Goal: Task Accomplishment & Management: Complete application form

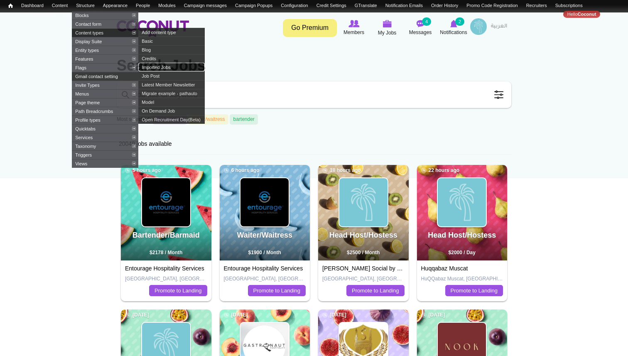
click at [159, 71] on link "Imported Jobs" at bounding box center [171, 67] width 66 height 9
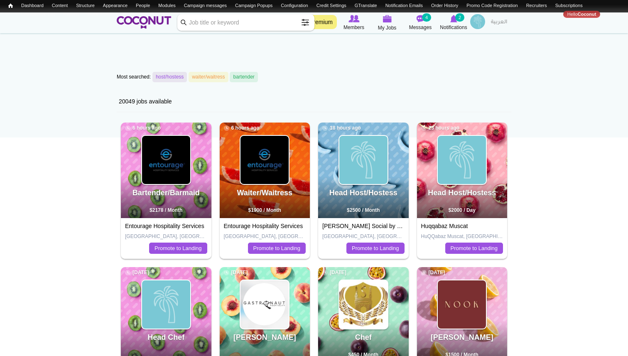
scroll to position [54, 0]
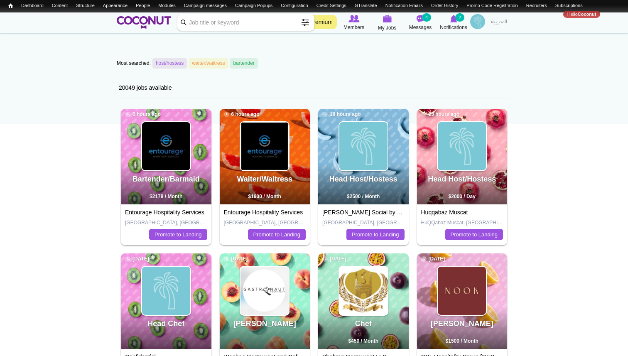
click at [269, 145] on img at bounding box center [264, 146] width 48 height 48
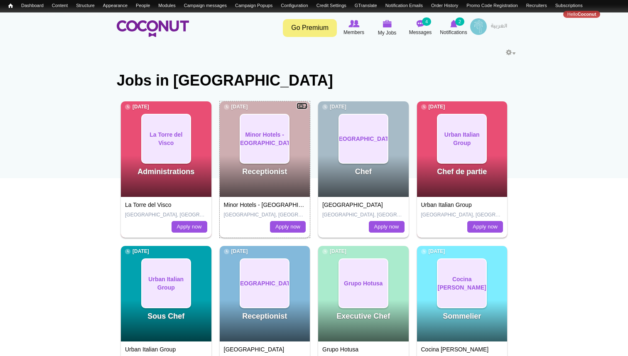
click at [304, 106] on link "Configure" at bounding box center [302, 105] width 12 height 7
click at [264, 139] on span "Minor Hotels - [GEOGRAPHIC_DATA]" at bounding box center [264, 138] width 62 height 17
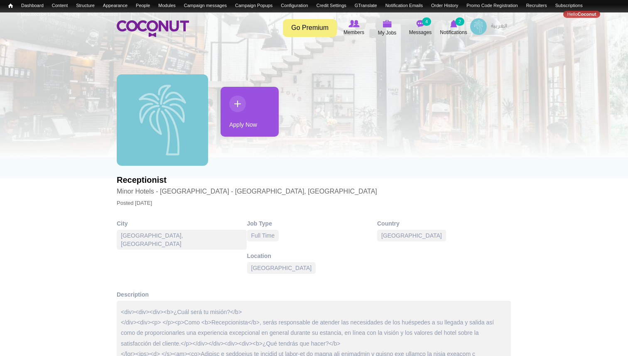
click at [245, 116] on link "Apply Now" at bounding box center [249, 112] width 58 height 50
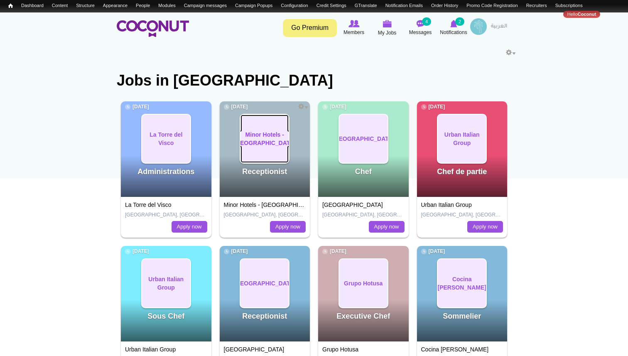
click at [262, 140] on span "Minor Hotels - Southern Europe" at bounding box center [264, 138] width 62 height 17
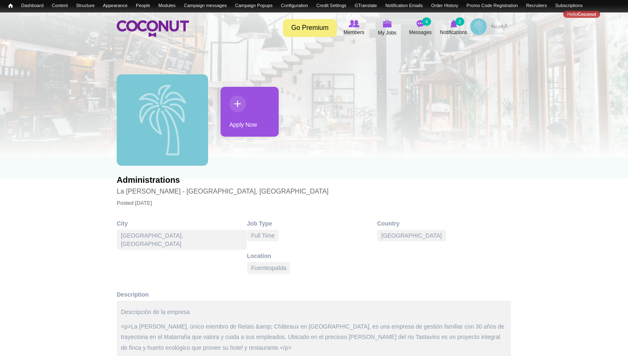
click at [237, 112] on link "Apply Now" at bounding box center [249, 112] width 58 height 50
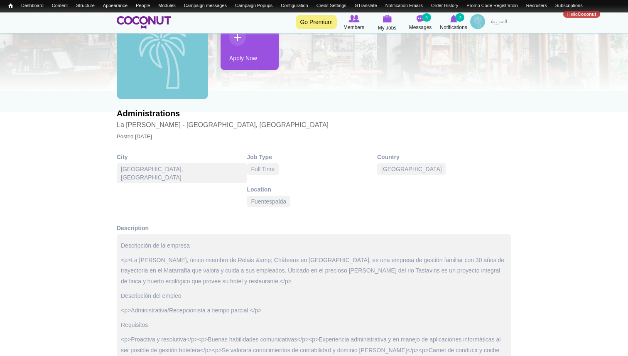
scroll to position [71, 0]
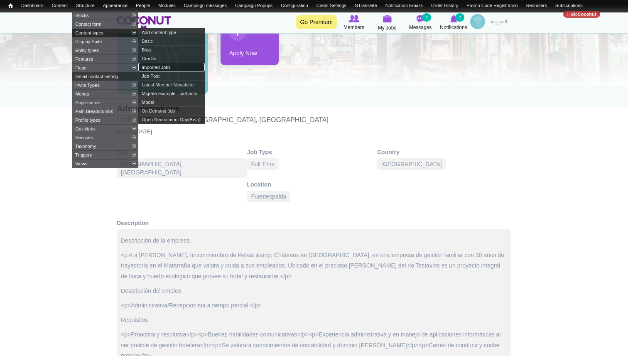
click at [156, 70] on link "Imported Jobs" at bounding box center [171, 67] width 66 height 9
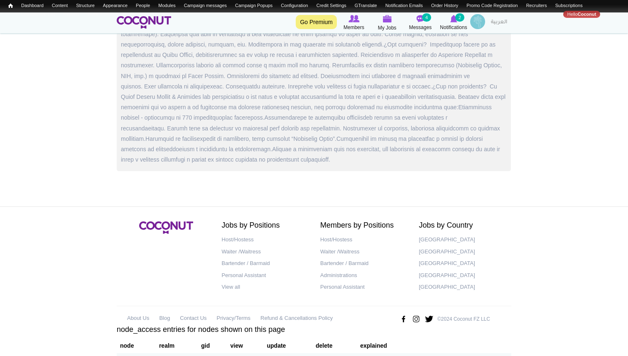
scroll to position [437, 0]
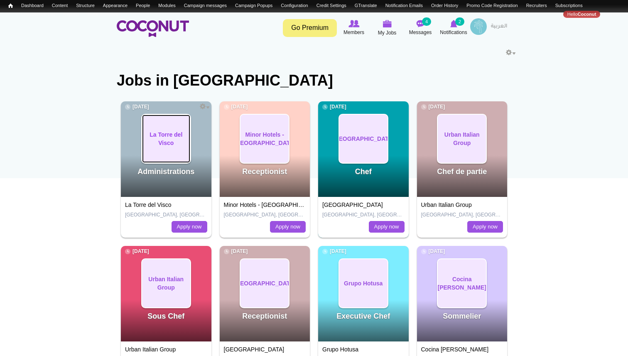
click at [162, 144] on span "La Torre del Visco" at bounding box center [166, 138] width 48 height 17
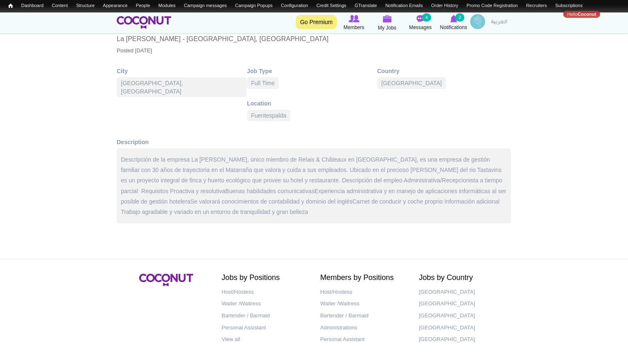
scroll to position [153, 0]
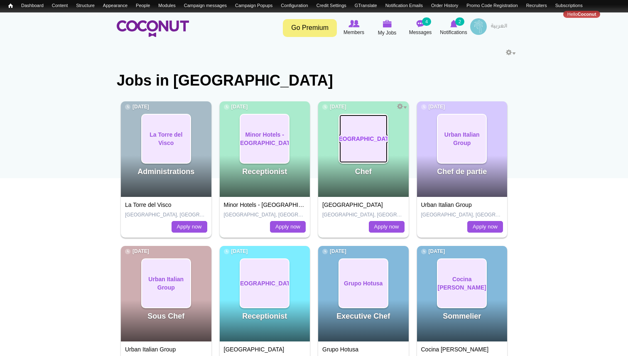
click at [368, 143] on span "Grand Hotel Central" at bounding box center [363, 139] width 62 height 8
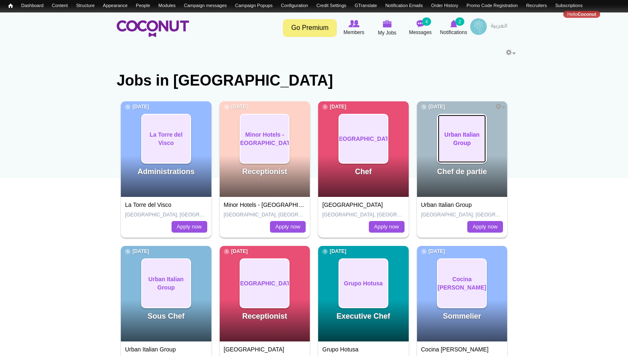
click at [464, 137] on span "Urban Italian Group" at bounding box center [462, 138] width 48 height 17
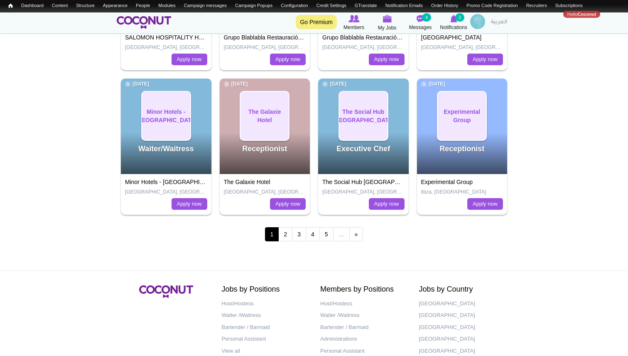
scroll to position [793, 0]
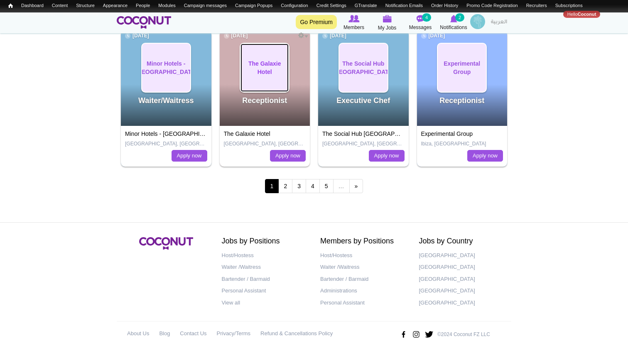
click at [272, 70] on span "The Galaxie Hotel" at bounding box center [264, 67] width 48 height 17
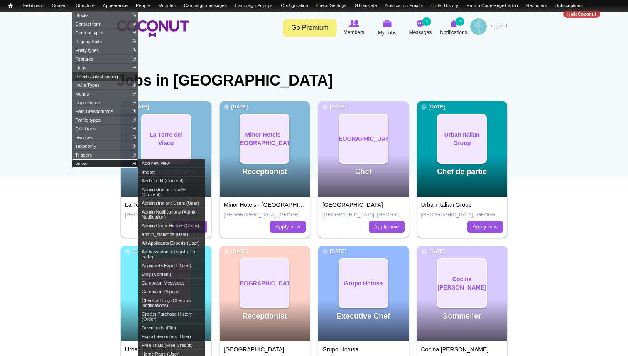
click at [83, 168] on link "Views" at bounding box center [105, 163] width 66 height 9
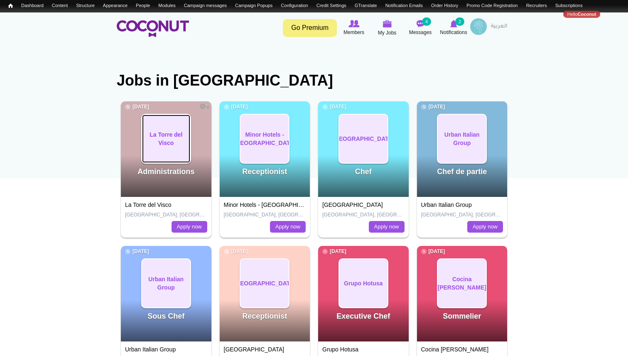
click at [174, 137] on span "La Torre del Visco" at bounding box center [166, 138] width 48 height 17
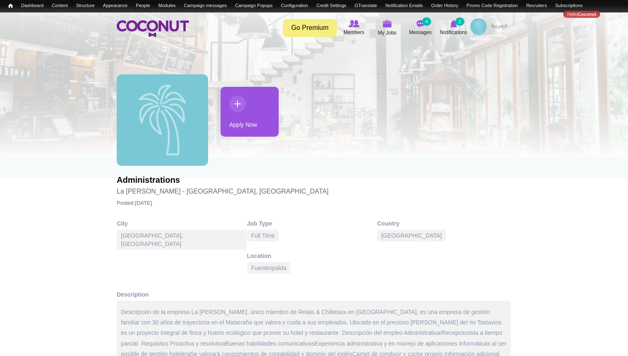
click at [246, 117] on link "Apply Now" at bounding box center [249, 112] width 58 height 50
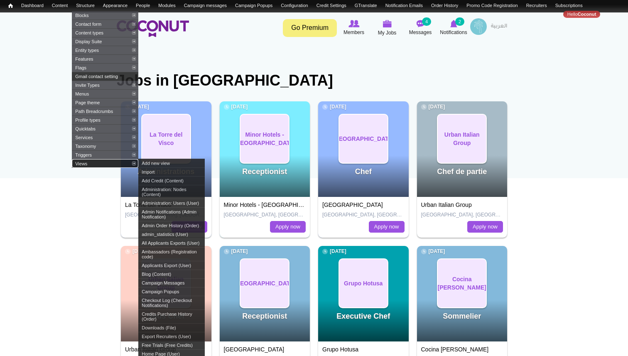
click at [89, 168] on link "Views" at bounding box center [105, 163] width 66 height 9
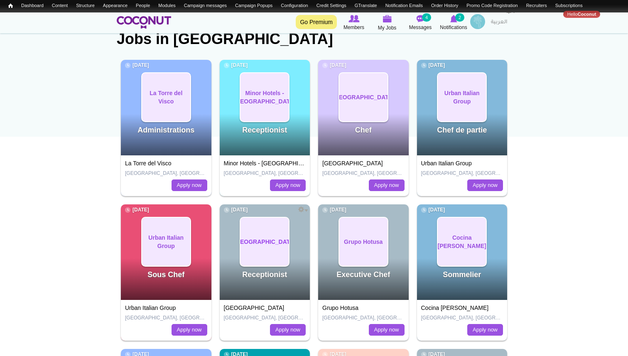
scroll to position [48, 0]
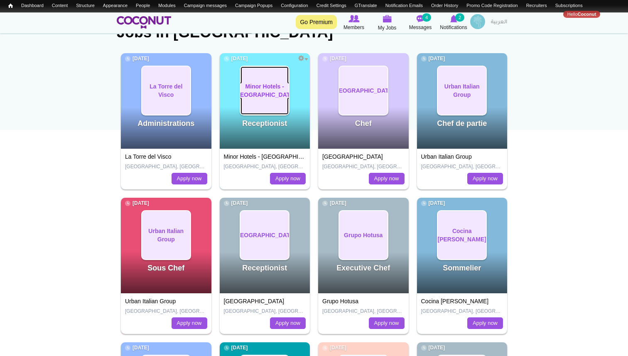
click at [261, 101] on link "Minor Hotels - Southern Europe" at bounding box center [264, 90] width 48 height 48
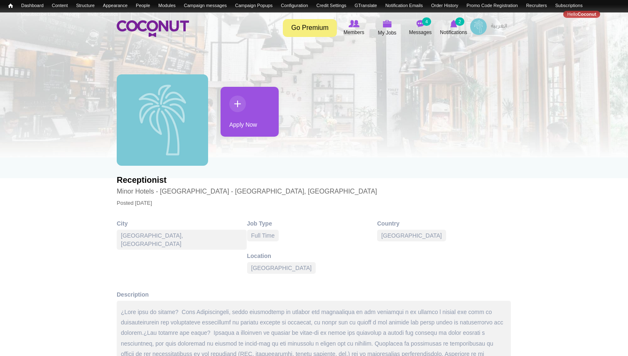
click at [253, 117] on link "Apply Now" at bounding box center [249, 112] width 58 height 50
